Goal: Transaction & Acquisition: Purchase product/service

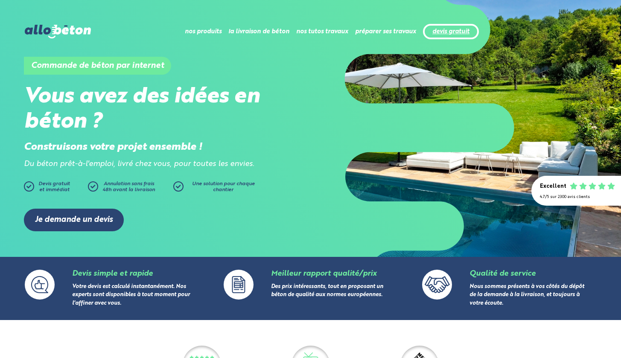
drag, startPoint x: 0, startPoint y: 0, endPoint x: 443, endPoint y: 31, distance: 444.4
click at [443, 31] on link "devis gratuit" at bounding box center [450, 31] width 37 height 7
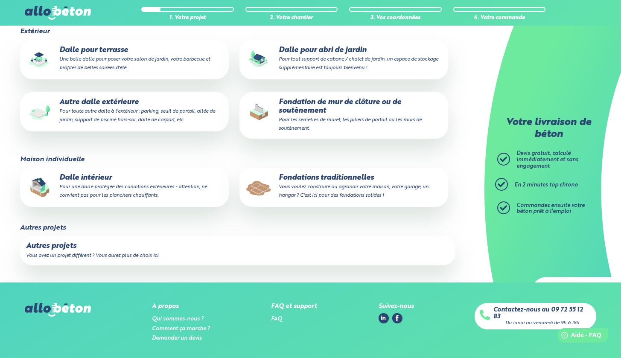
scroll to position [125, 0]
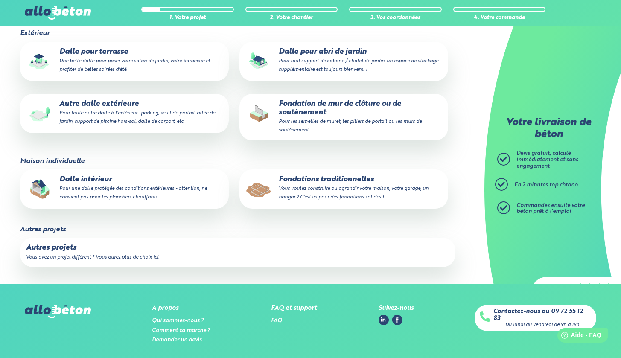
click at [59, 247] on p "Autres projets" at bounding box center [237, 248] width 423 height 9
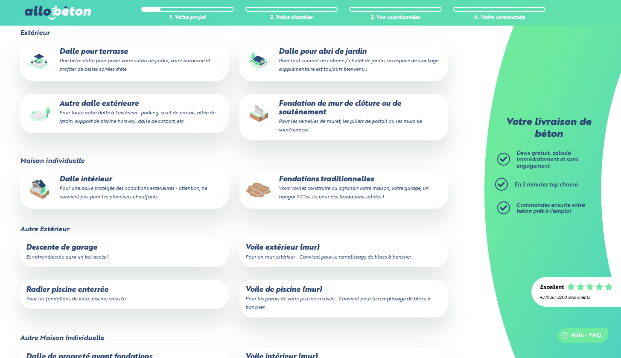
scroll to position [203, 0]
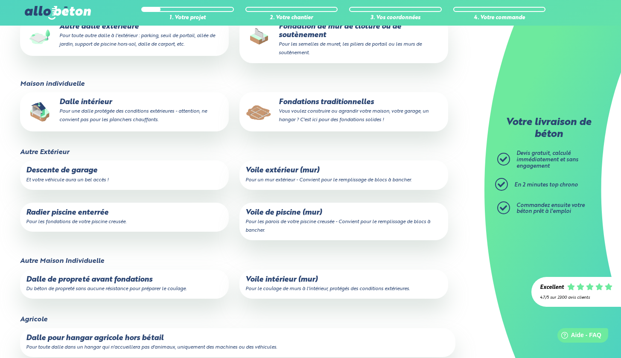
click at [85, 209] on p "Radier piscine enterrée Pour les fondations de votre piscine creusée." at bounding box center [124, 217] width 197 height 17
click at [0, 0] on input "Radier piscine enterrée Pour les fondations de votre piscine creusée." at bounding box center [0, 0] width 0 height 0
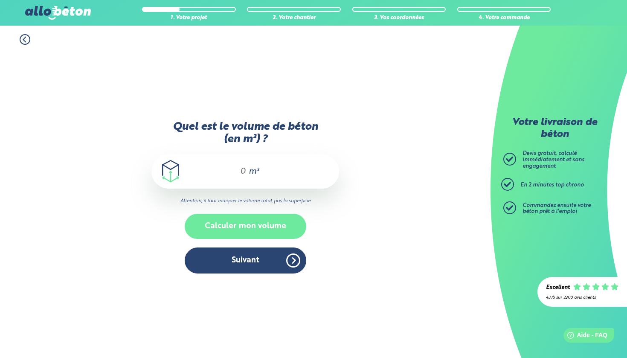
click at [243, 225] on button "Calculer mon volume" at bounding box center [246, 226] width 122 height 25
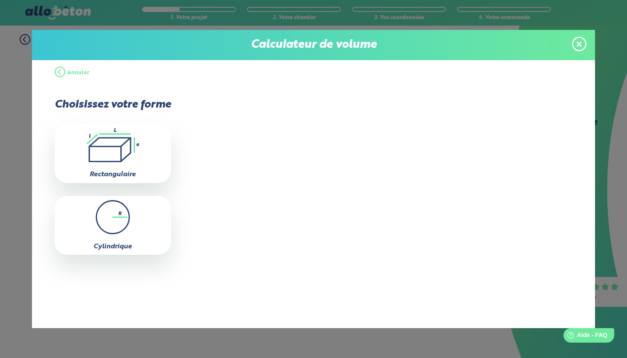
click at [131, 151] on icon at bounding box center [109, 149] width 41 height 23
type input "0"
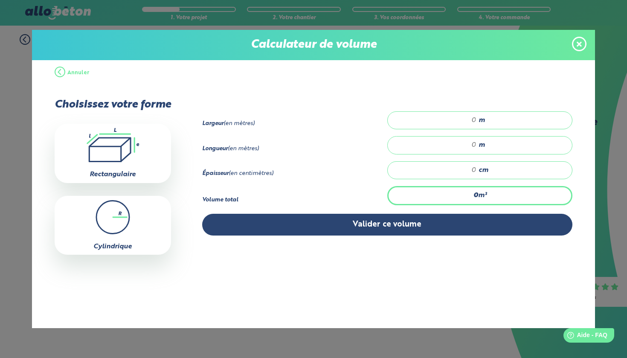
click at [458, 125] on input "number" at bounding box center [436, 120] width 80 height 9
click at [477, 122] on input "number" at bounding box center [436, 120] width 80 height 9
drag, startPoint x: 482, startPoint y: 120, endPoint x: 439, endPoint y: 127, distance: 43.6
click at [449, 125] on div "m" at bounding box center [479, 120] width 185 height 18
type input "9.6"
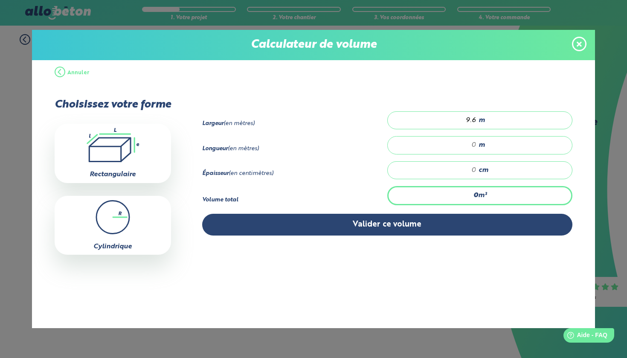
click at [477, 144] on input "number" at bounding box center [436, 145] width 80 height 9
type input "2.6"
click at [477, 175] on input "number" at bounding box center [436, 170] width 80 height 9
drag, startPoint x: 479, startPoint y: 174, endPoint x: 466, endPoint y: 175, distance: 12.9
click at [466, 175] on input "number" at bounding box center [436, 170] width 80 height 9
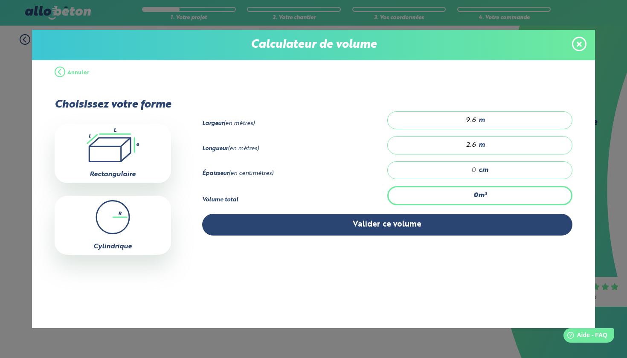
type input "0.25"
type input "1"
type input "0"
type input "0.499"
type input "2"
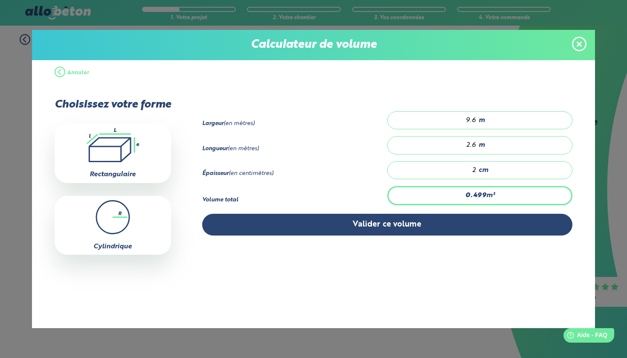
type input "4.992"
type input "20"
click at [485, 147] on span "m" at bounding box center [482, 145] width 6 height 8
click at [475, 146] on input "2.6" at bounding box center [436, 145] width 80 height 9
type input "1.152"
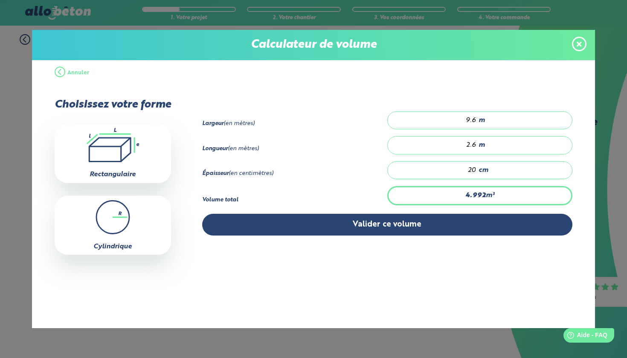
type input ".6"
type input "8.832"
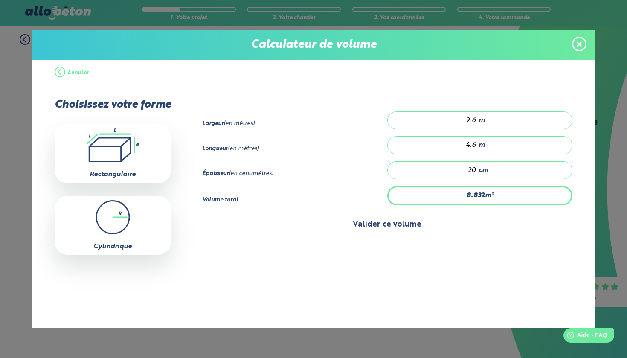
type input "4.6"
click at [372, 229] on button "Valider ce volume" at bounding box center [387, 225] width 371 height 22
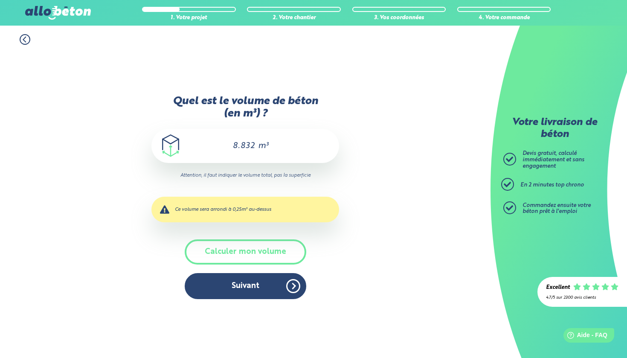
click at [21, 41] on icon at bounding box center [25, 39] width 11 height 11
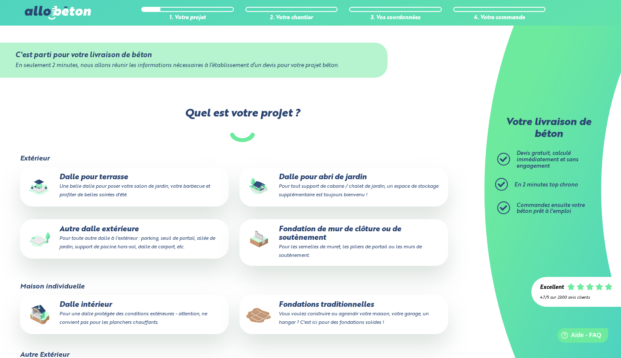
click at [77, 12] on img at bounding box center [58, 13] width 66 height 14
click at [75, 12] on img at bounding box center [58, 13] width 66 height 14
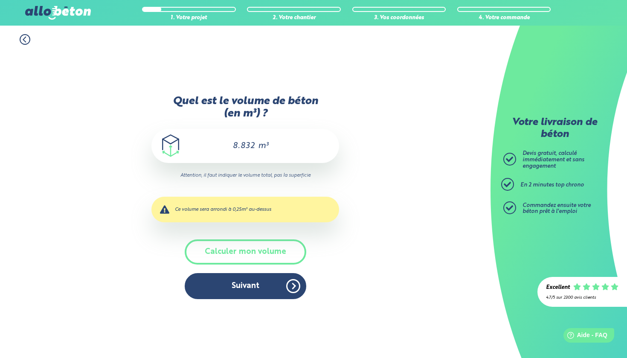
click at [25, 40] on icon at bounding box center [25, 39] width 11 height 11
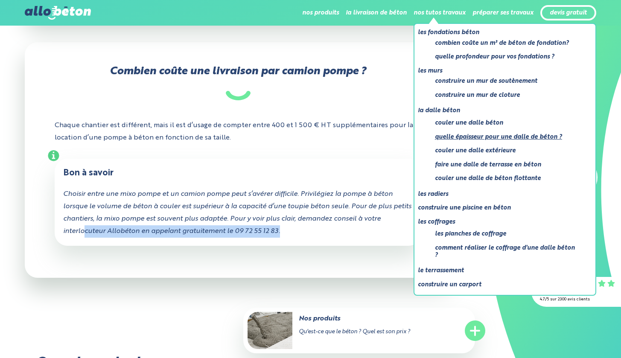
scroll to position [1046, 0]
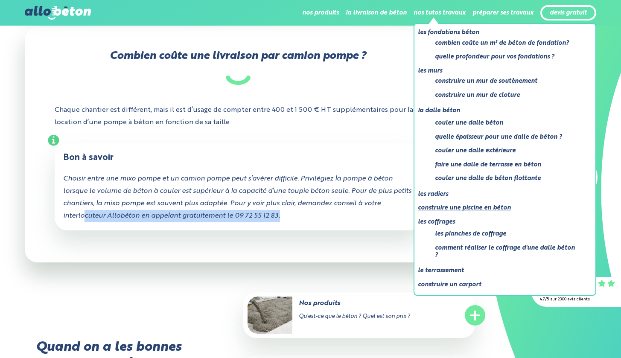
click at [486, 205] on link "Construire une piscine en béton" at bounding box center [501, 208] width 167 height 11
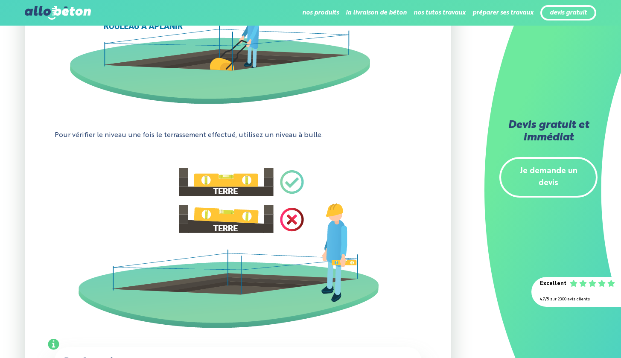
scroll to position [976, 0]
